Goal: Task Accomplishment & Management: Manage account settings

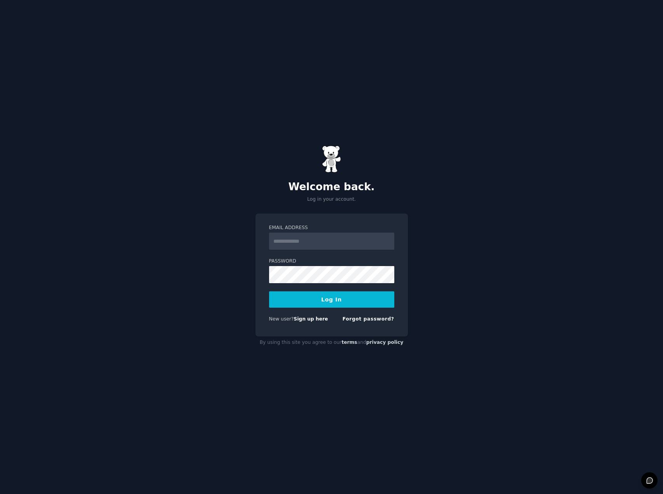
click at [288, 242] on input "Email Address" at bounding box center [331, 241] width 125 height 17
type input "**********"
click at [337, 298] on button "Log In" at bounding box center [331, 299] width 125 height 16
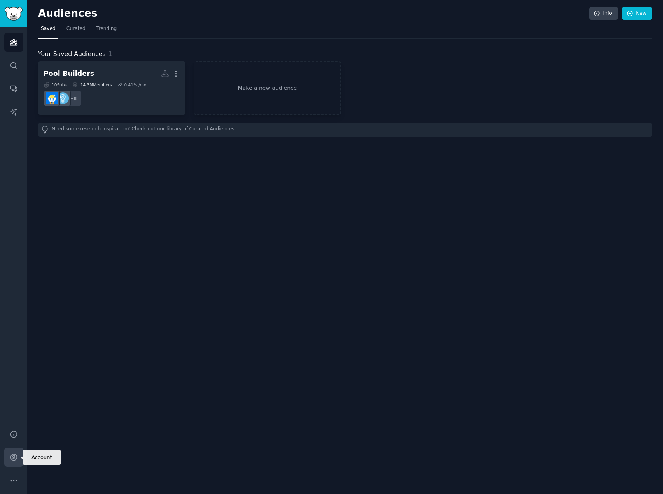
click at [8, 452] on link "Account" at bounding box center [13, 457] width 19 height 19
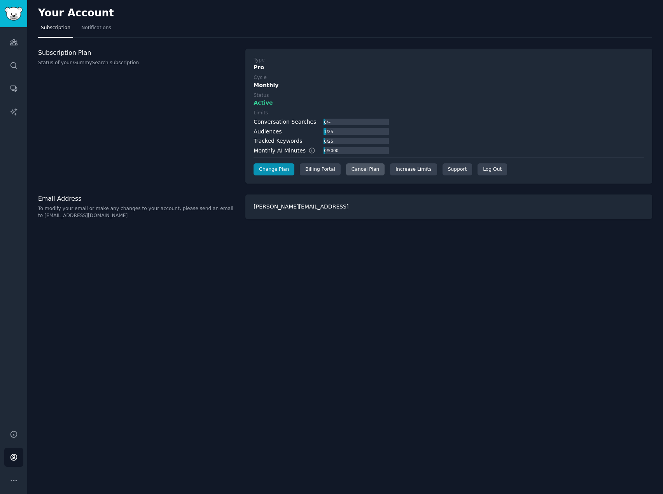
click at [347, 171] on div "Cancel Plan" at bounding box center [365, 169] width 39 height 12
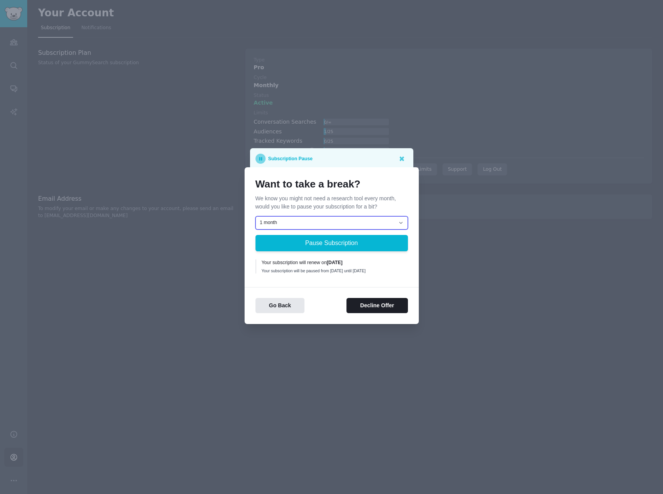
click at [344, 218] on select "1 month 2 months 3 months Choose a custom date to resume" at bounding box center [332, 222] width 153 height 13
click at [353, 209] on div "Want to take a break? We know you might not need a research tool every month, w…" at bounding box center [332, 227] width 153 height 98
drag, startPoint x: 383, startPoint y: 298, endPoint x: 383, endPoint y: 304, distance: 5.5
click at [383, 304] on div "Go Back Decline Offer" at bounding box center [332, 300] width 174 height 26
click at [383, 304] on button "Decline Offer" at bounding box center [377, 305] width 61 height 15
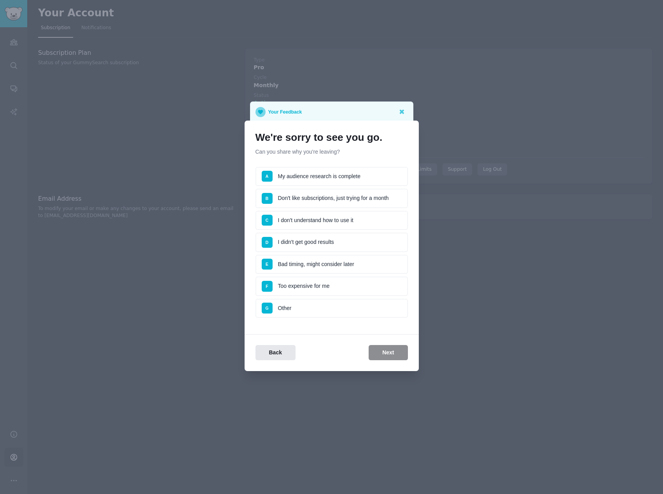
click at [335, 260] on li "E Bad timing, might consider later" at bounding box center [332, 264] width 153 height 19
click at [382, 355] on button "Next" at bounding box center [388, 352] width 39 height 15
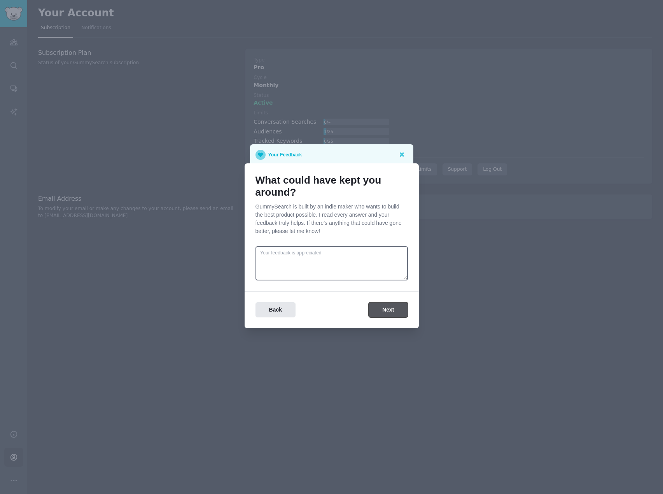
click at [388, 312] on button "Next" at bounding box center [388, 309] width 39 height 15
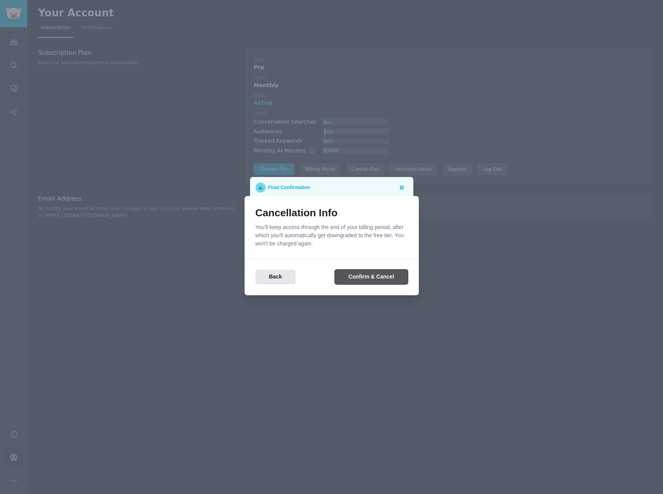
click at [383, 281] on button "Confirm & Cancel" at bounding box center [371, 277] width 73 height 15
